Goal: Task Accomplishment & Management: Use online tool/utility

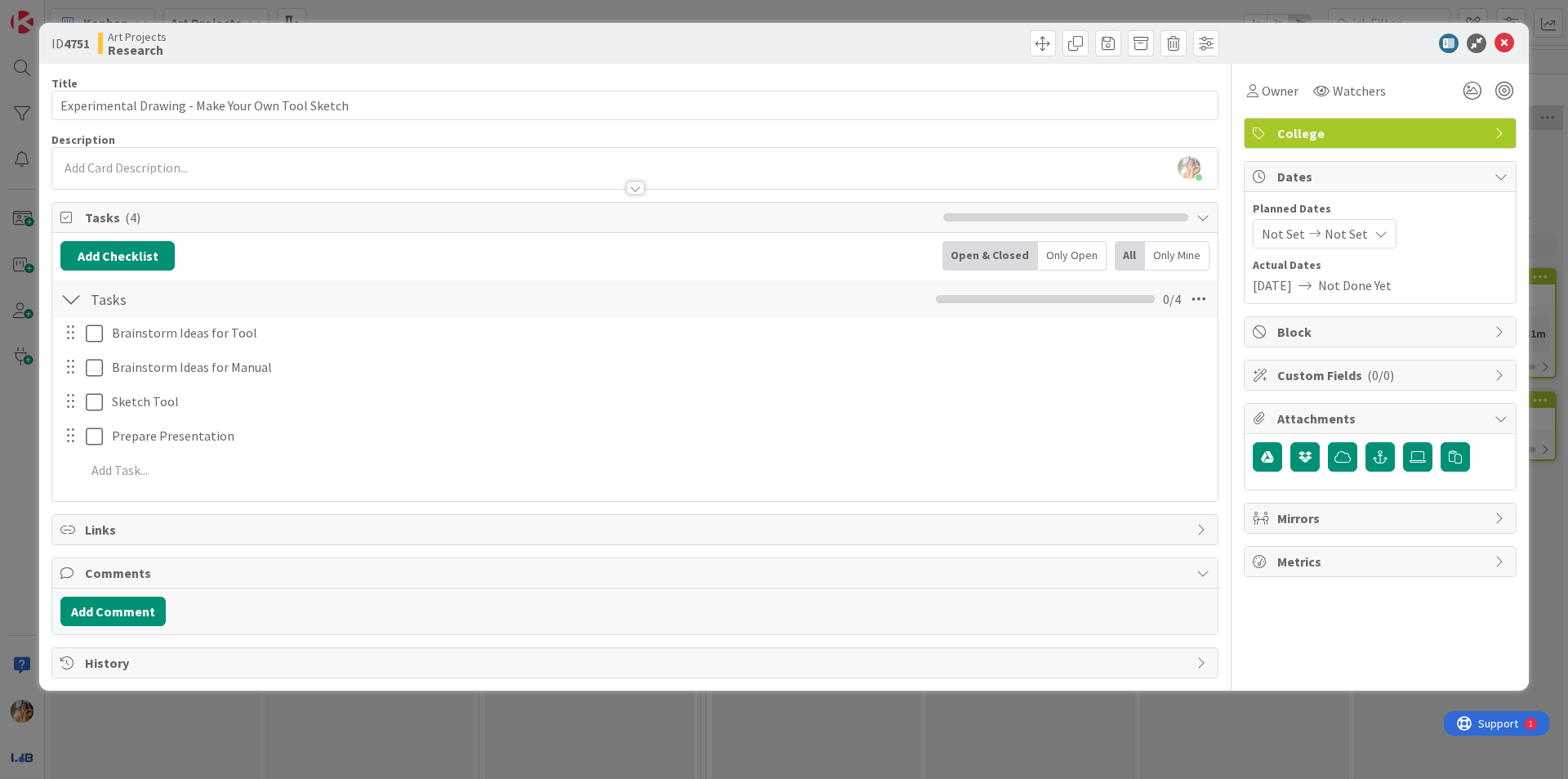
scroll to position [0, 312]
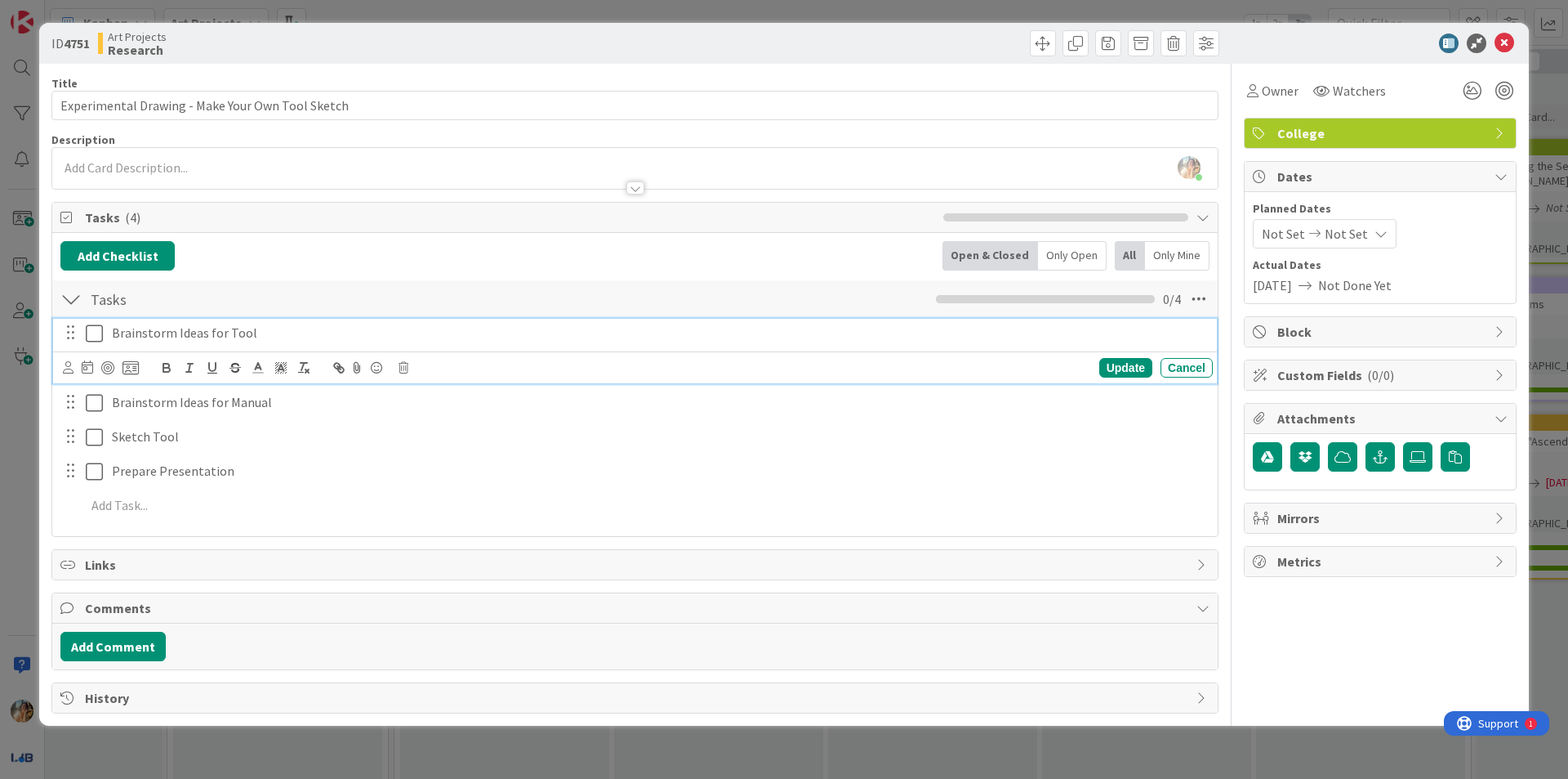
click at [100, 337] on icon at bounding box center [94, 333] width 17 height 19
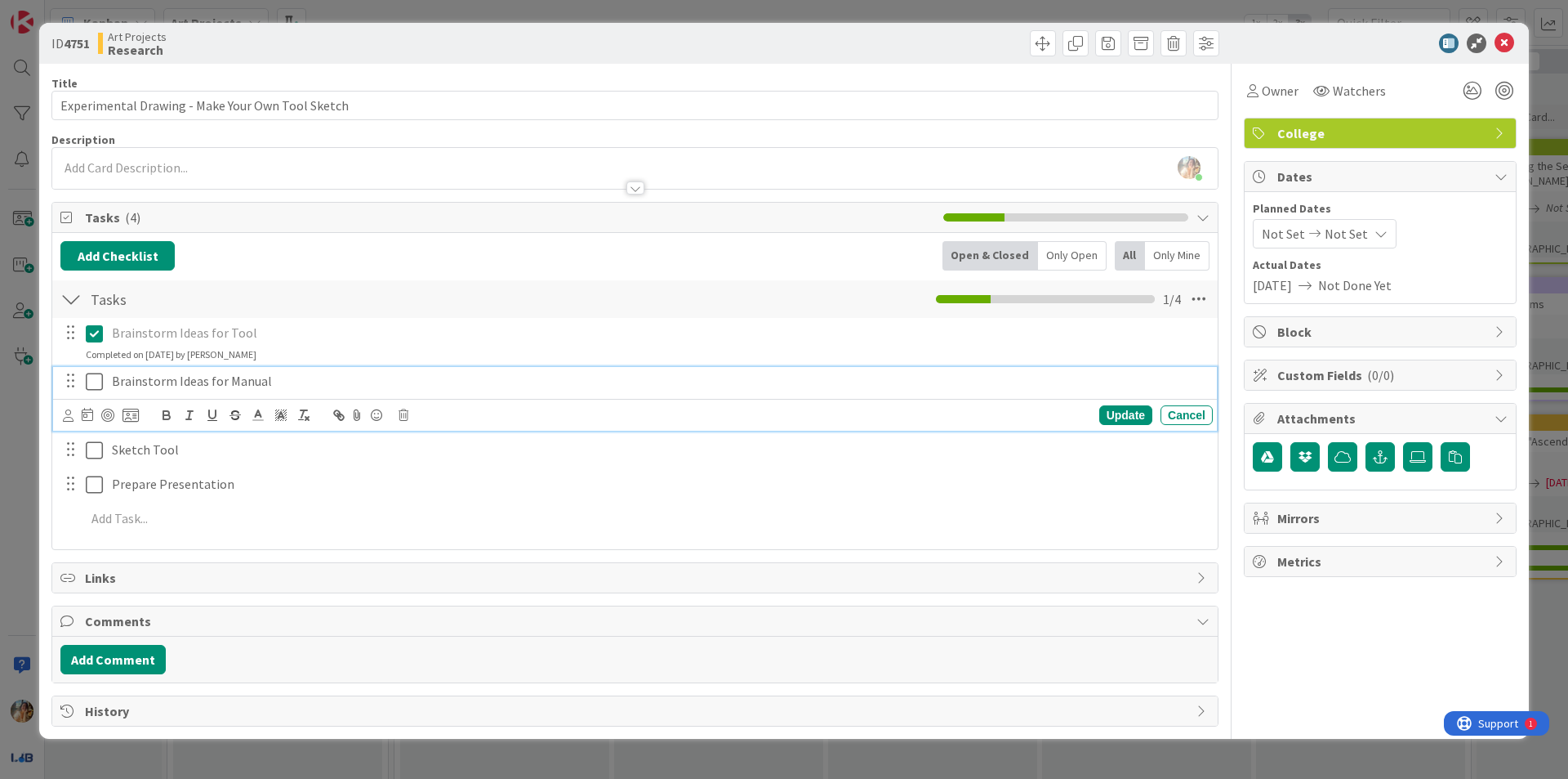
click at [303, 372] on p "Brainstorm Ideas for Manual" at bounding box center [659, 381] width 1094 height 19
click at [404, 413] on icon at bounding box center [403, 415] width 10 height 11
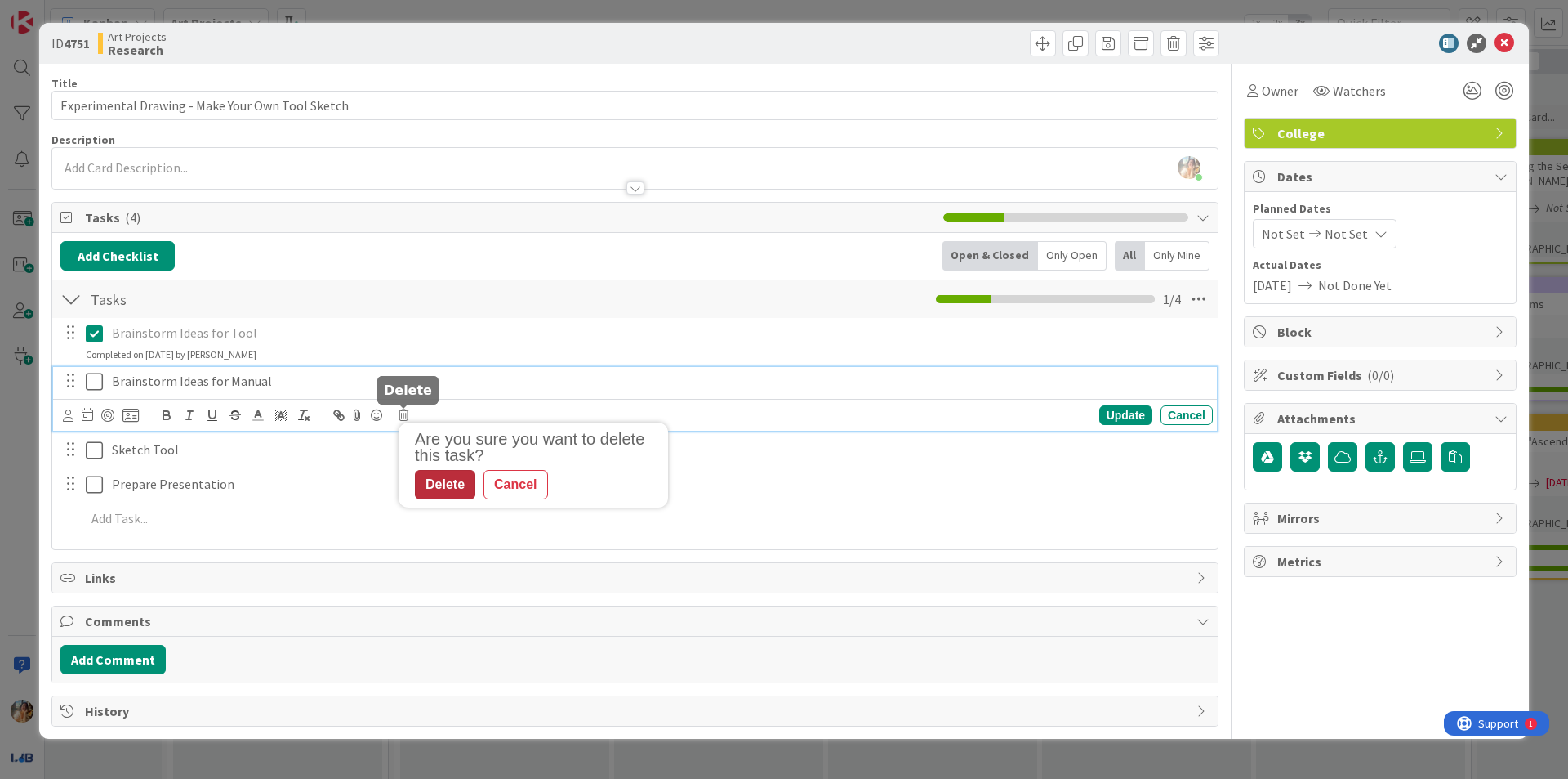
click at [441, 479] on div "Delete" at bounding box center [445, 485] width 60 height 29
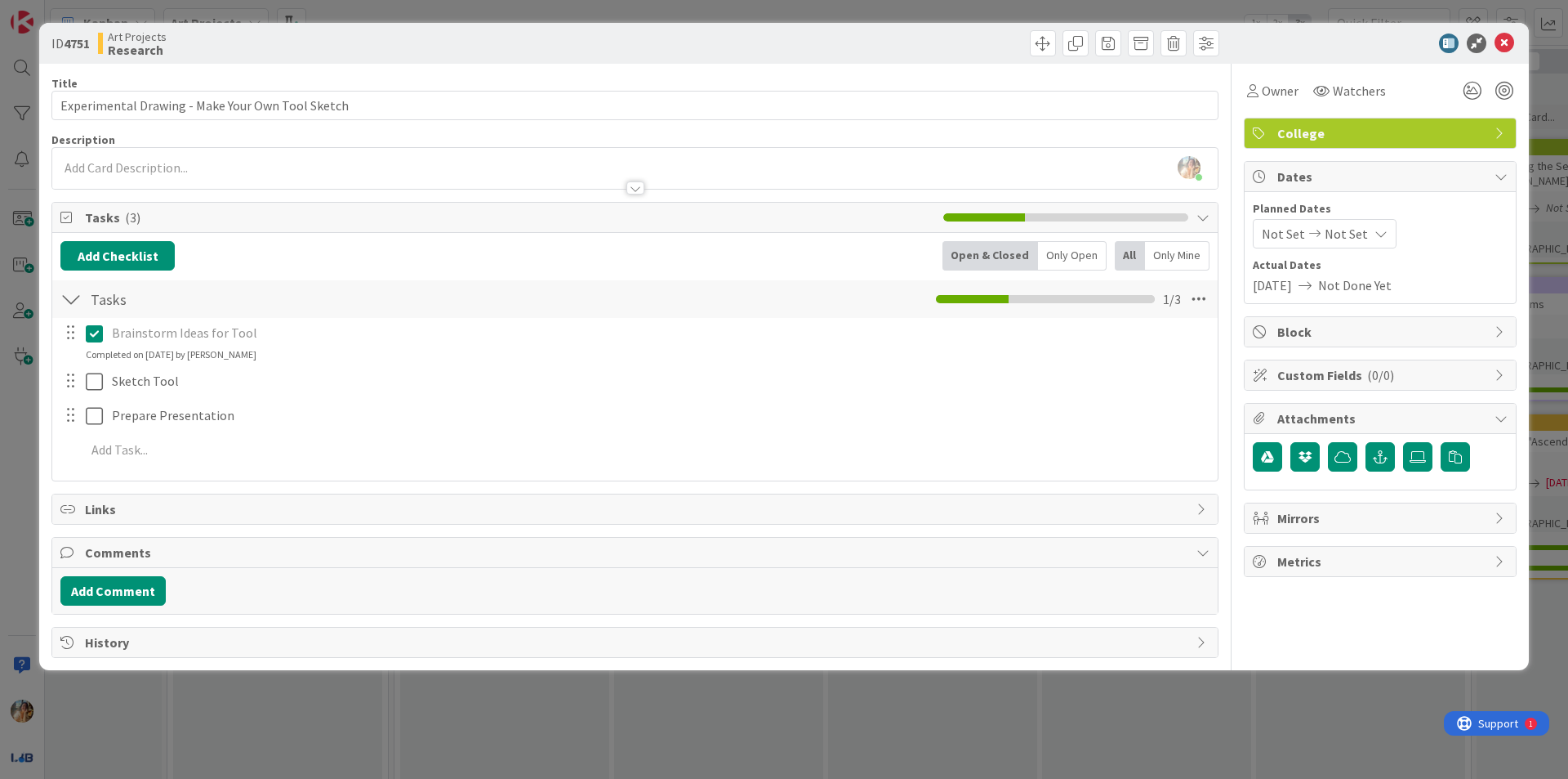
click at [0, 568] on div "ID 4751 Art Projects Research Title 48 / 128 Experimental Drawing - Make Your O…" at bounding box center [784, 390] width 1568 height 779
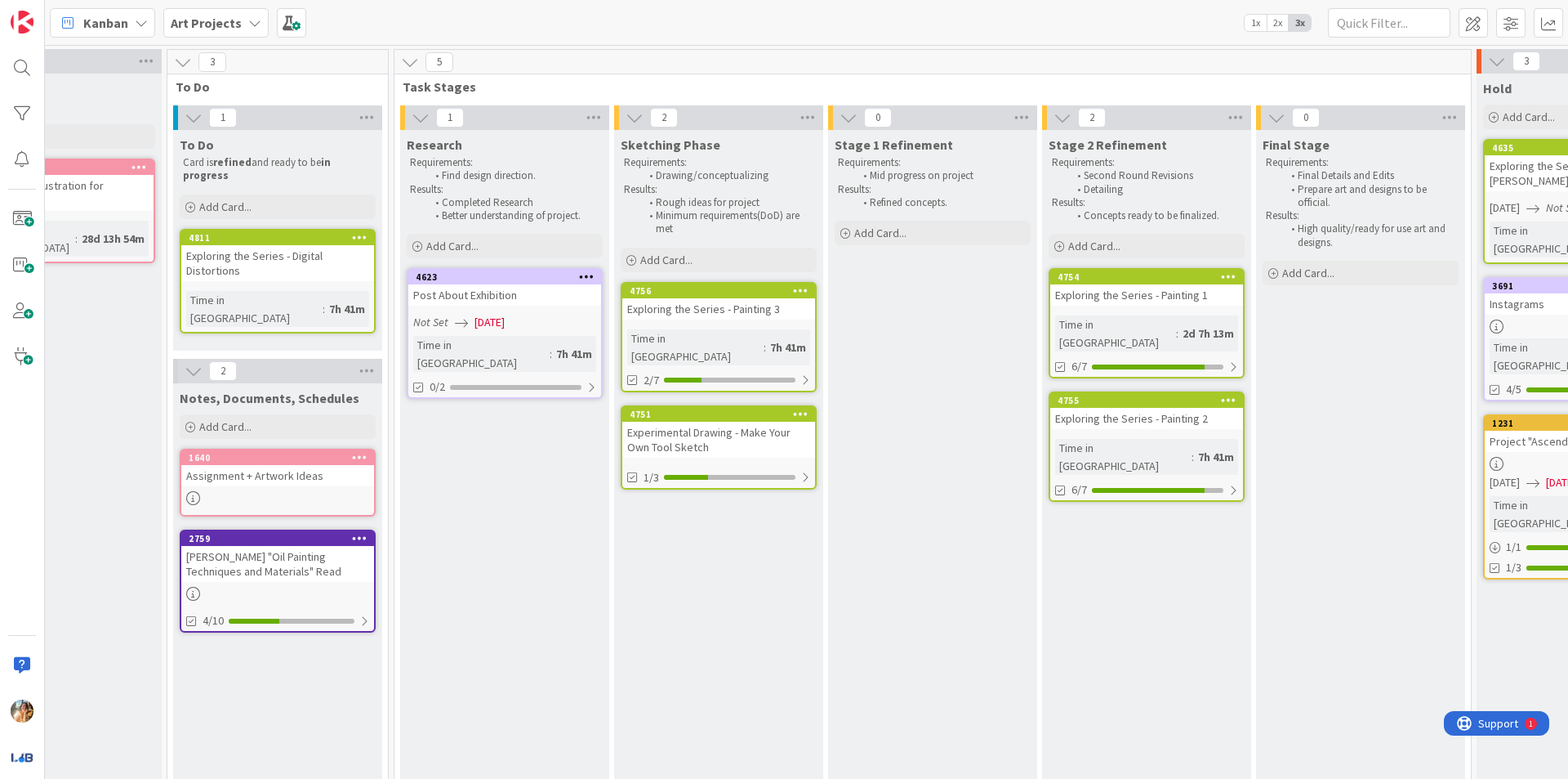
click at [764, 431] on div "Experimental Drawing - Make Your Own Tool Sketch" at bounding box center [719, 439] width 192 height 36
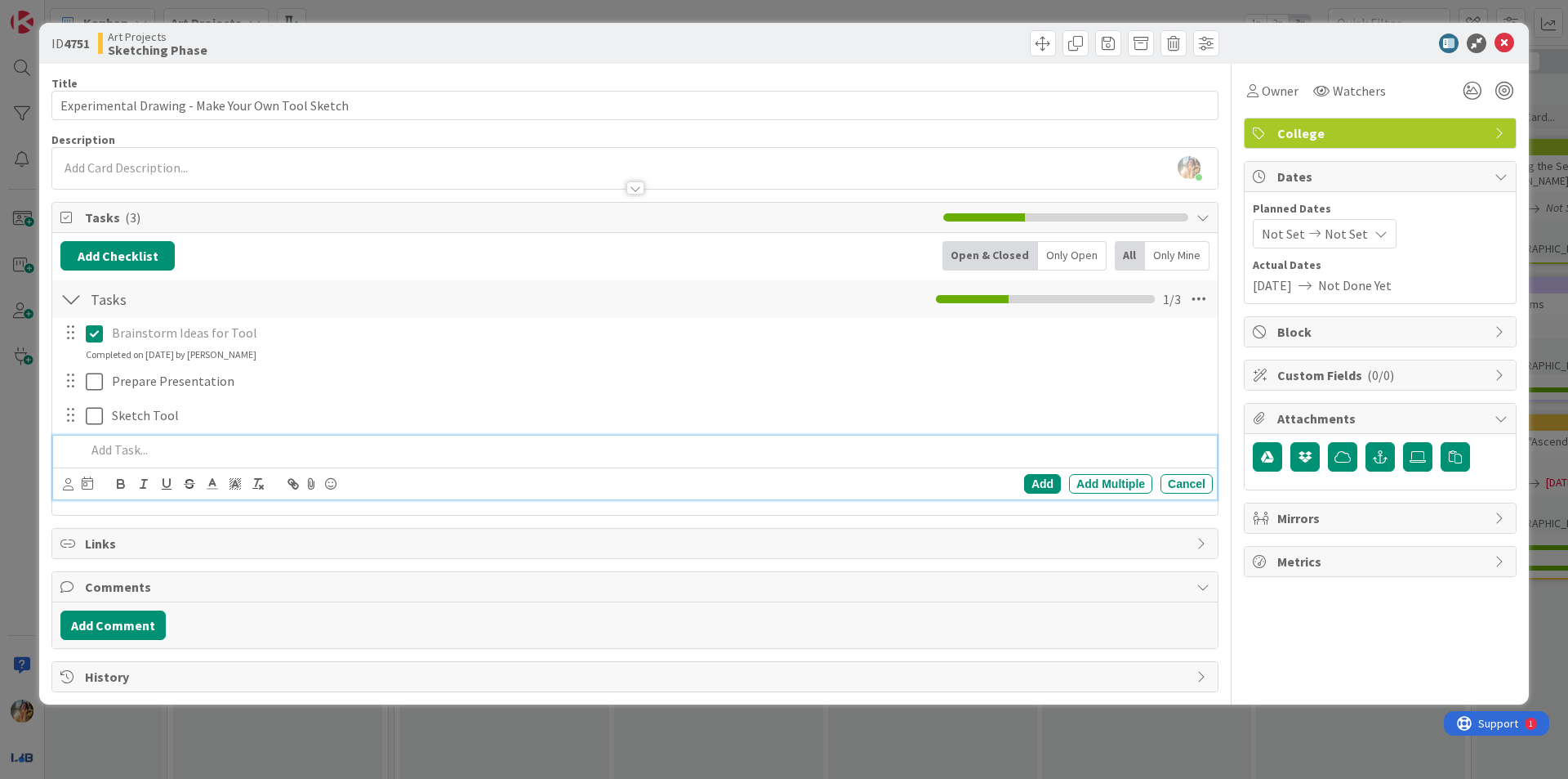
click at [265, 442] on p at bounding box center [647, 450] width 1121 height 19
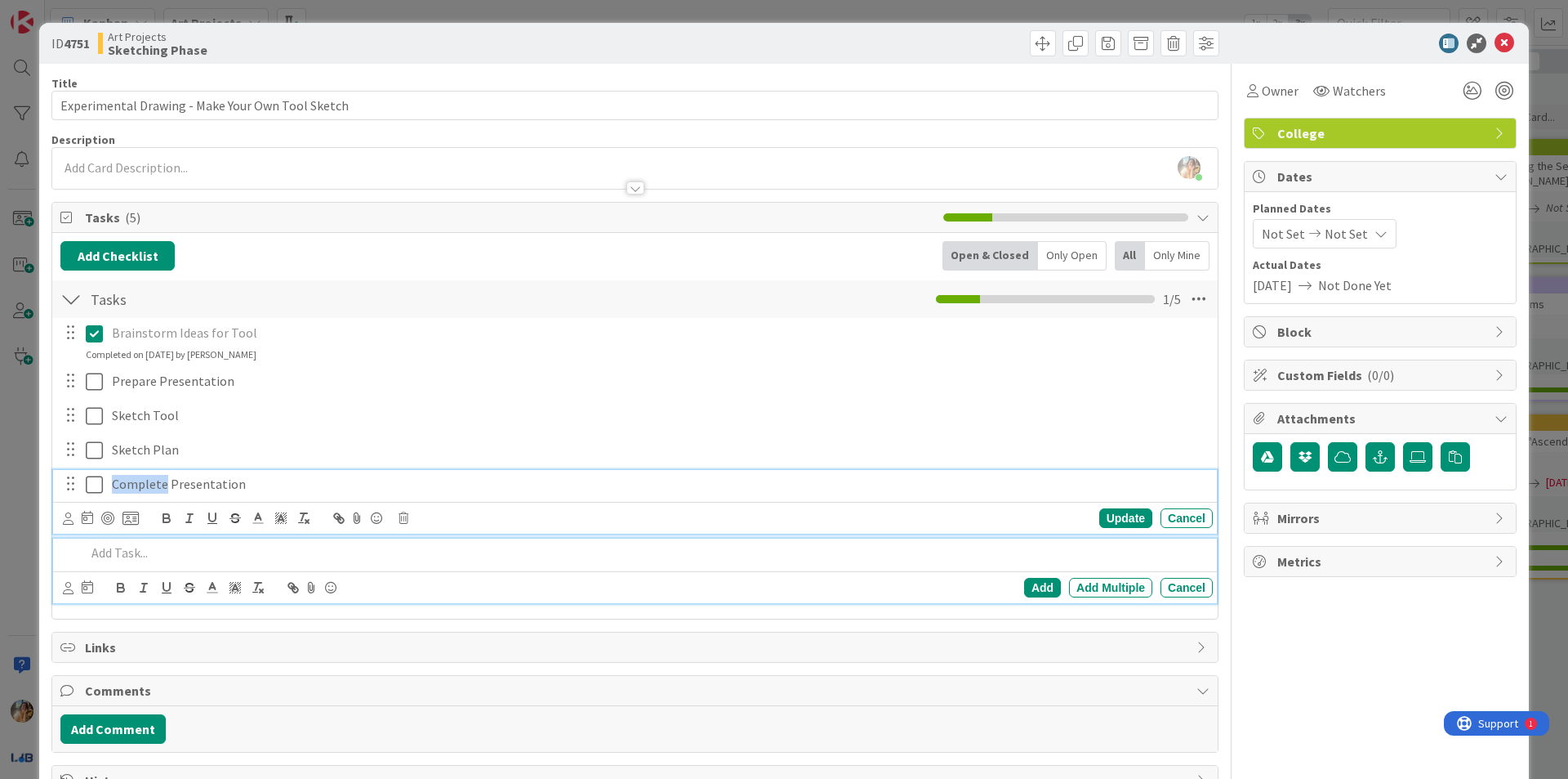
drag, startPoint x: 154, startPoint y: 486, endPoint x: 114, endPoint y: 479, distance: 40.6
click at [114, 479] on p "Complete Presentation" at bounding box center [659, 484] width 1094 height 19
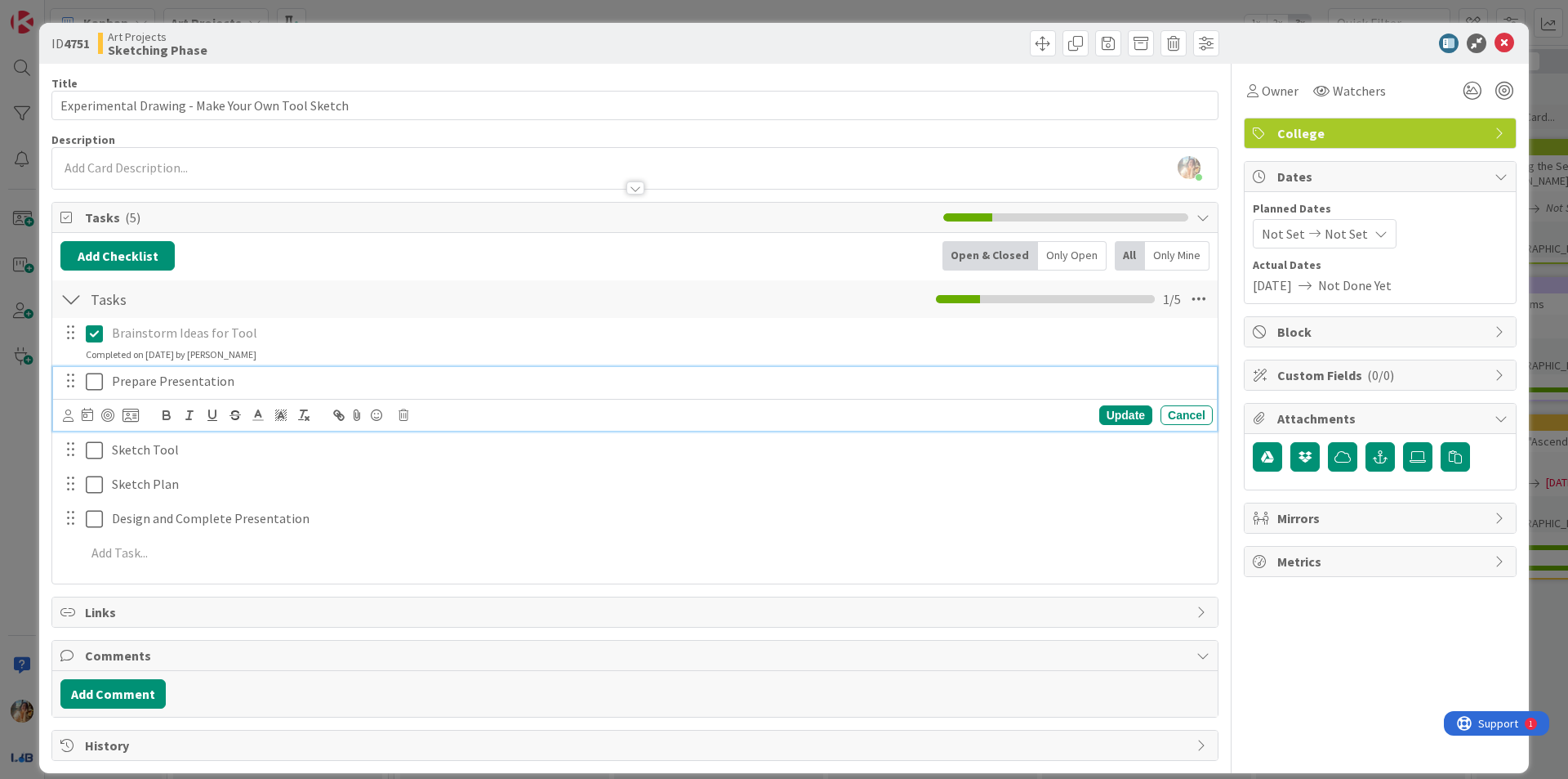
click at [93, 383] on icon at bounding box center [94, 381] width 17 height 19
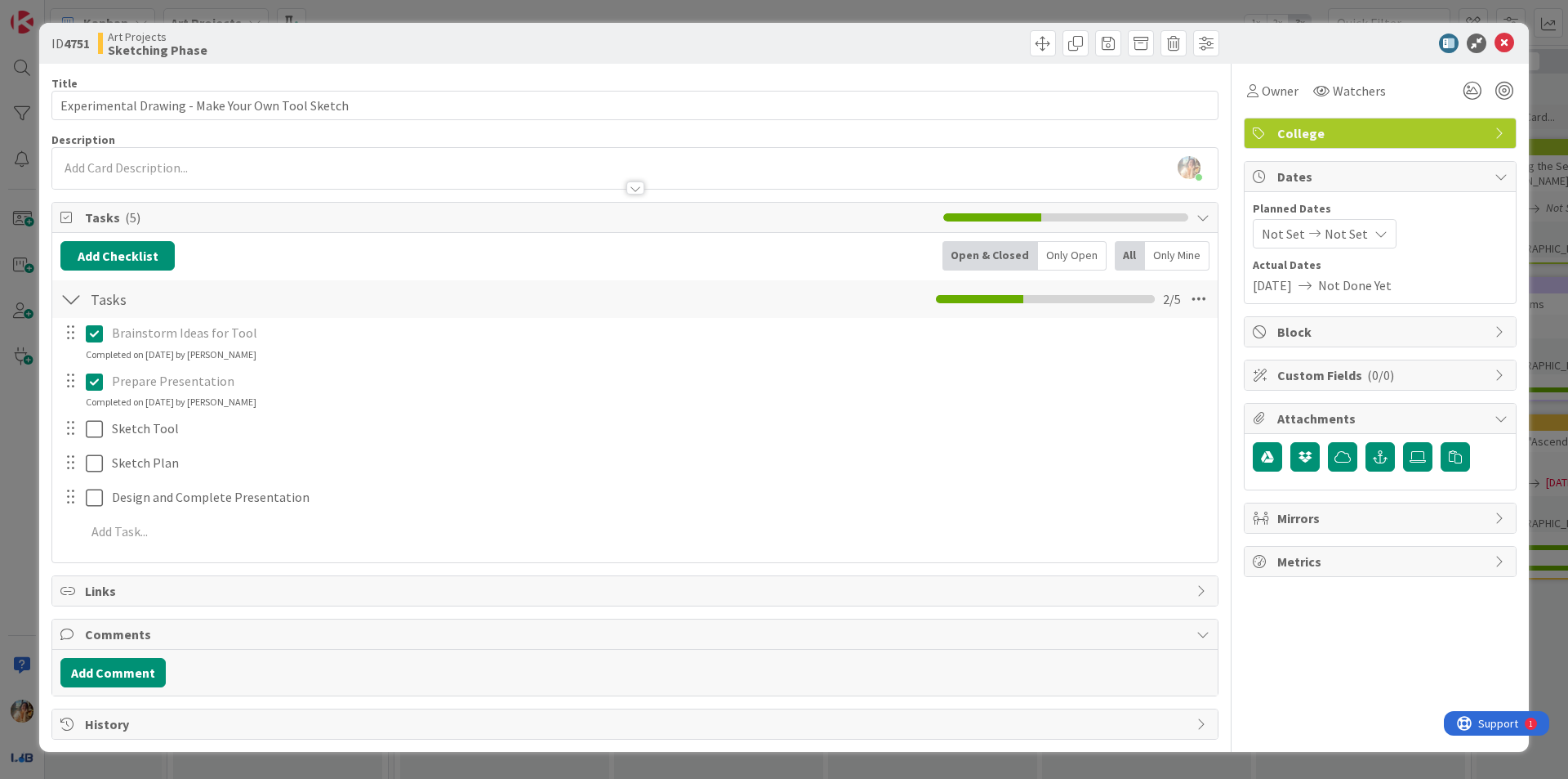
click at [20, 495] on div "ID 4751 Art Projects Sketching Phase Title 48 / 128 Experimental Drawing - Make…" at bounding box center [784, 390] width 1568 height 779
click at [20, 495] on div at bounding box center [22, 390] width 45 height 779
